Goal: Obtain resource: Download file/media

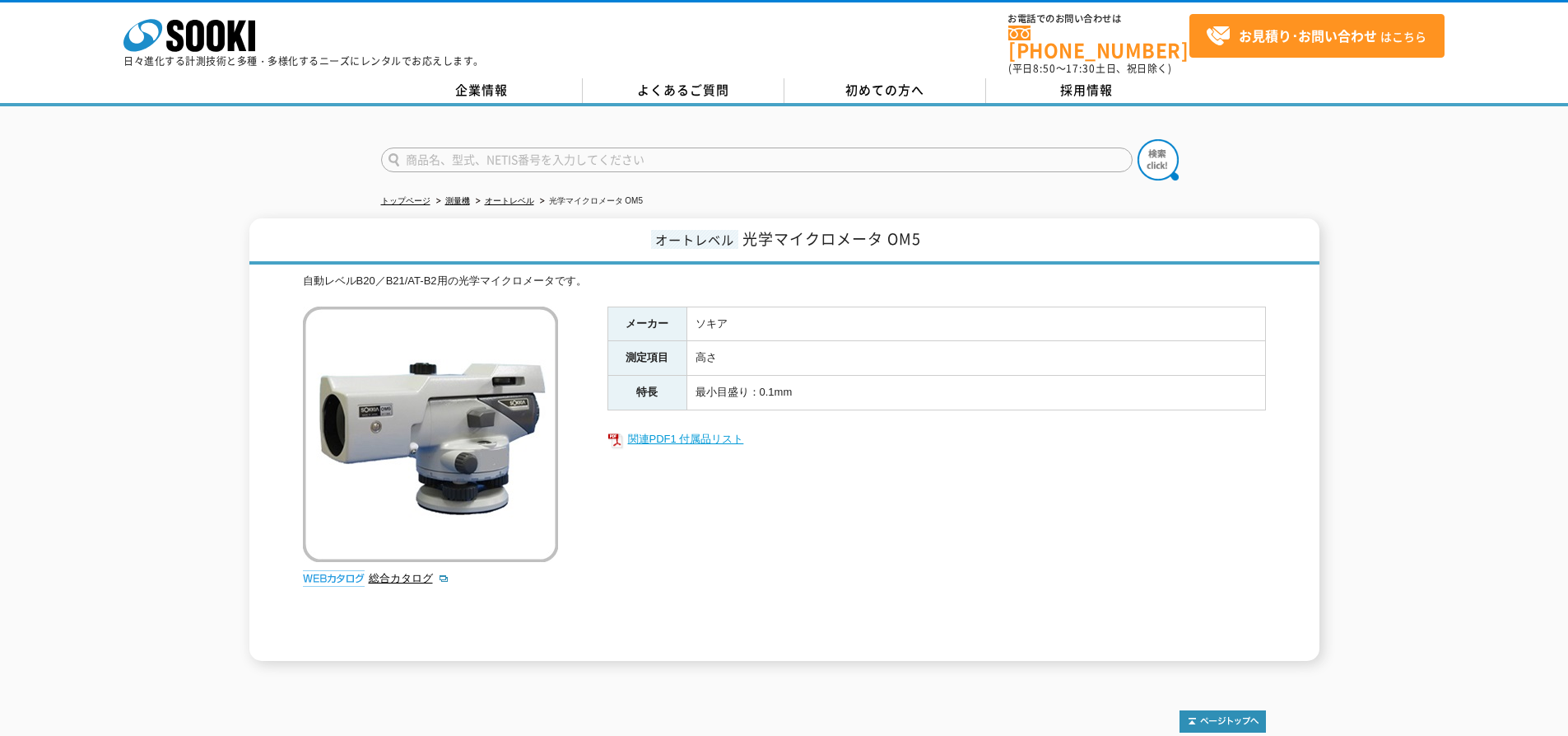
click at [687, 432] on link "関連PDF1 付属品リスト" at bounding box center [937, 439] width 659 height 22
